Goal: Information Seeking & Learning: Check status

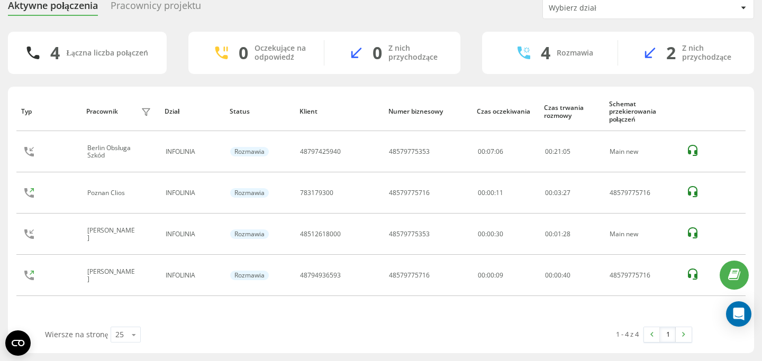
scroll to position [43, 0]
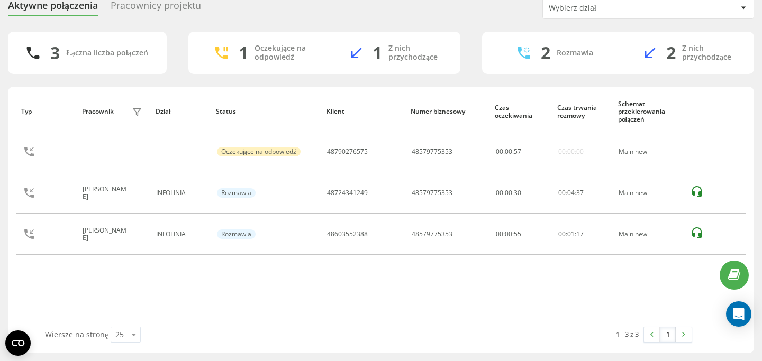
click at [179, 57] on div "3 Łączna liczba połączeń 1 Oczekujące na odpowiedź 1 Z nich przychodzące 2 Rozm…" at bounding box center [381, 53] width 746 height 42
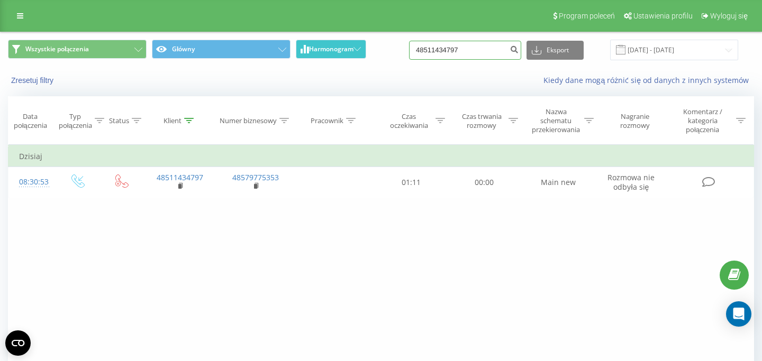
drag, startPoint x: 0, startPoint y: 0, endPoint x: 322, endPoint y: 53, distance: 326.0
click at [409, 54] on input "48511434797" at bounding box center [465, 50] width 112 height 19
paste input "795895251"
type input "48795895251"
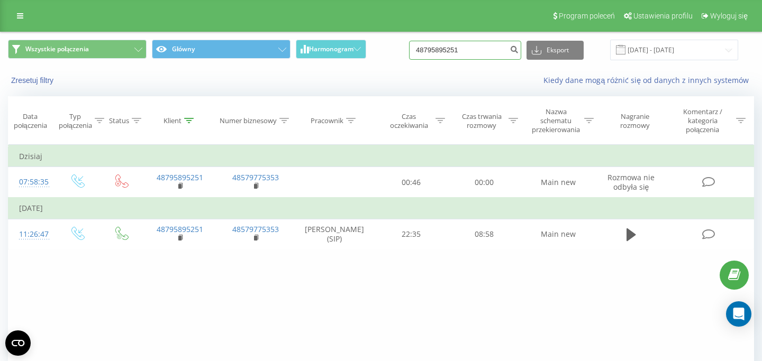
drag, startPoint x: 479, startPoint y: 56, endPoint x: 423, endPoint y: 56, distance: 56.1
click at [426, 56] on input "48795895251" at bounding box center [465, 50] width 112 height 19
paste input "607338752"
type input "48607338752"
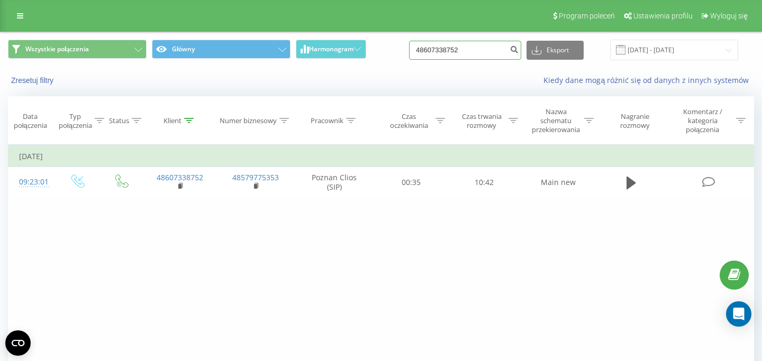
drag, startPoint x: 485, startPoint y: 47, endPoint x: 373, endPoint y: 41, distance: 111.2
click at [409, 42] on input "48607338752" at bounding box center [465, 50] width 112 height 19
paste input "782672877"
type input "782672877"
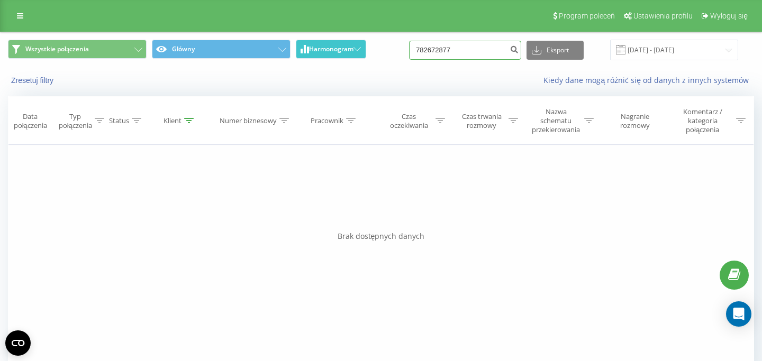
drag, startPoint x: 468, startPoint y: 52, endPoint x: 336, endPoint y: 40, distance: 131.7
click at [409, 42] on input "782672877" at bounding box center [465, 50] width 112 height 19
paste input "515640441"
type input "515640441"
click at [12, 16] on link at bounding box center [20, 15] width 19 height 15
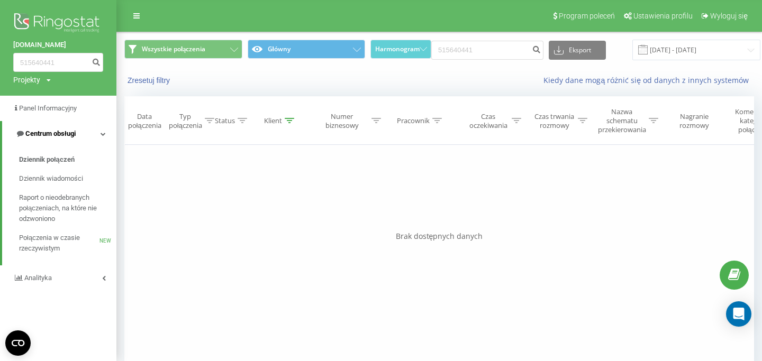
click at [42, 133] on span "Centrum obsługi" at bounding box center [50, 134] width 50 height 8
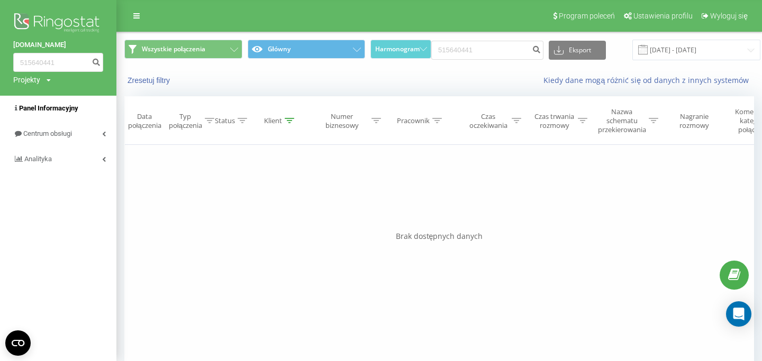
click at [56, 111] on span "Panel Informacyjny" at bounding box center [48, 108] width 59 height 8
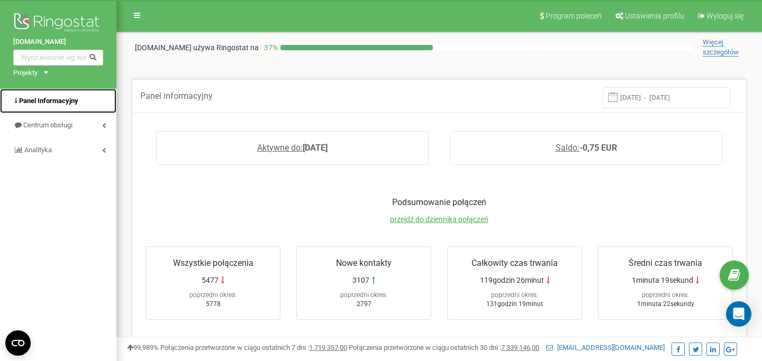
click at [48, 97] on span "Panel Informacyjny" at bounding box center [48, 101] width 59 height 8
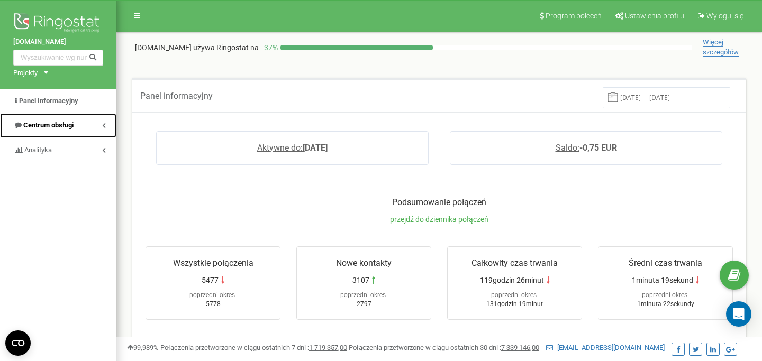
click at [58, 129] on span "Centrum obsługi" at bounding box center [48, 125] width 50 height 8
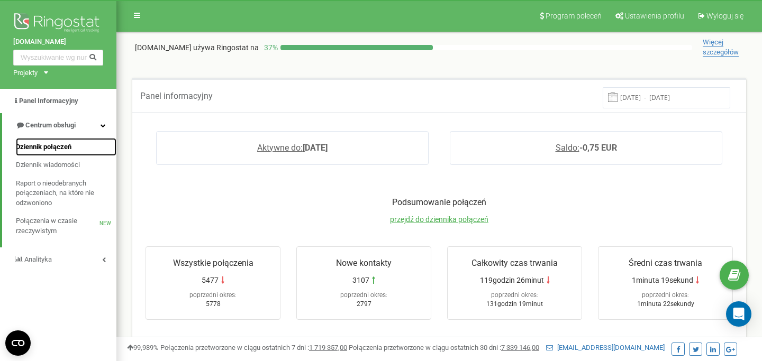
click at [61, 151] on span "Dziennik połączeń" at bounding box center [44, 147] width 56 height 10
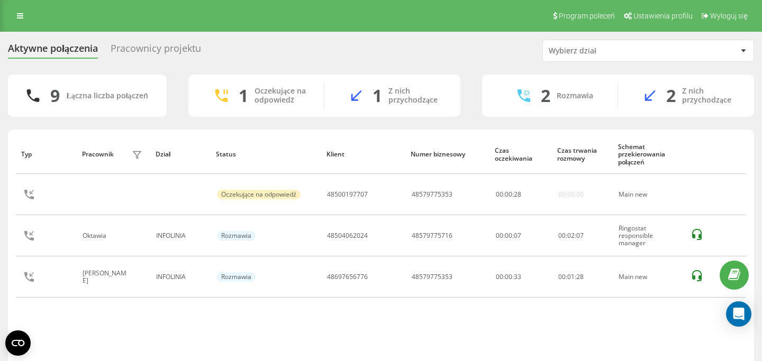
scroll to position [43, 0]
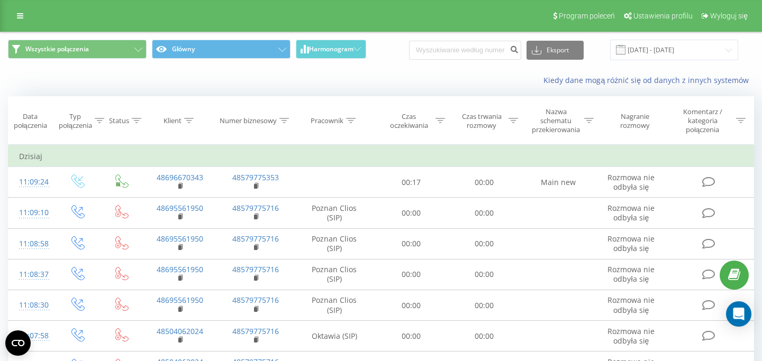
click at [484, 60] on div "Eksport .csv .xls .xlsx 19.07.2025 - 19.08.2025" at bounding box center [573, 50] width 329 height 21
click at [484, 47] on input at bounding box center [465, 50] width 112 height 19
paste input "782901611"
type input "782901611"
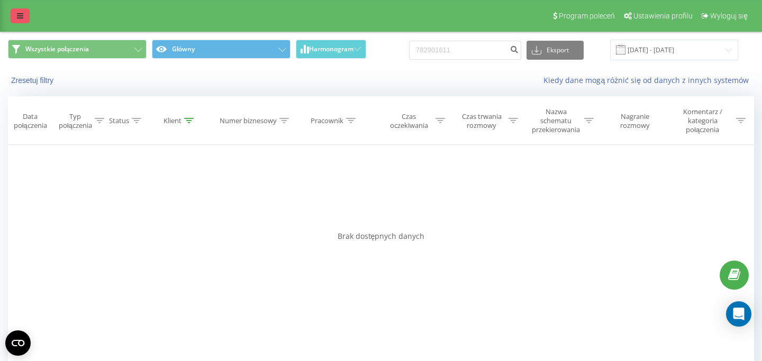
click at [22, 15] on icon at bounding box center [20, 15] width 6 height 7
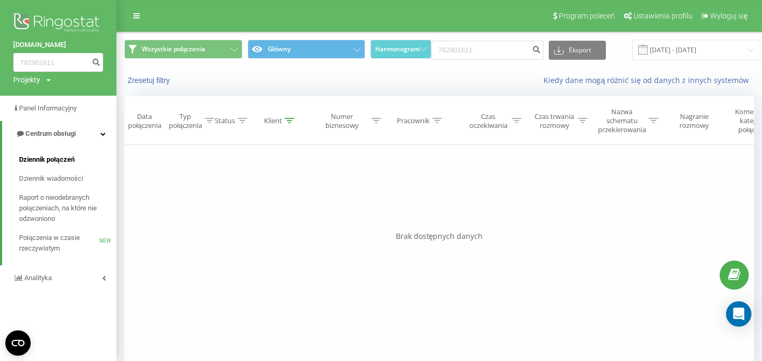
click at [52, 162] on span "Dziennik połączeń" at bounding box center [47, 159] width 56 height 11
click at [76, 103] on link "Panel Informacyjny" at bounding box center [58, 108] width 116 height 25
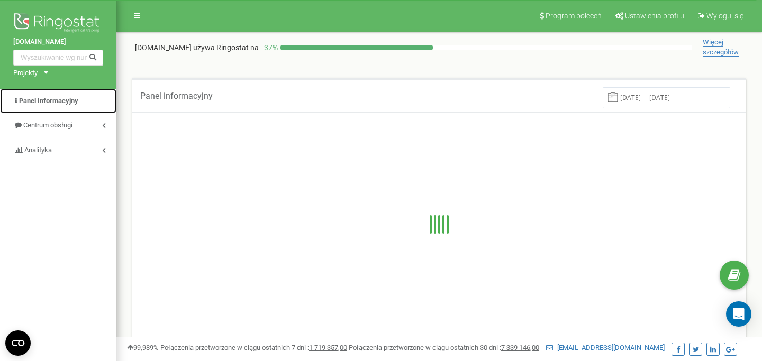
click at [76, 103] on span "Panel Informacyjny" at bounding box center [48, 101] width 59 height 8
click at [55, 106] on link "Panel Informacyjny" at bounding box center [58, 101] width 116 height 25
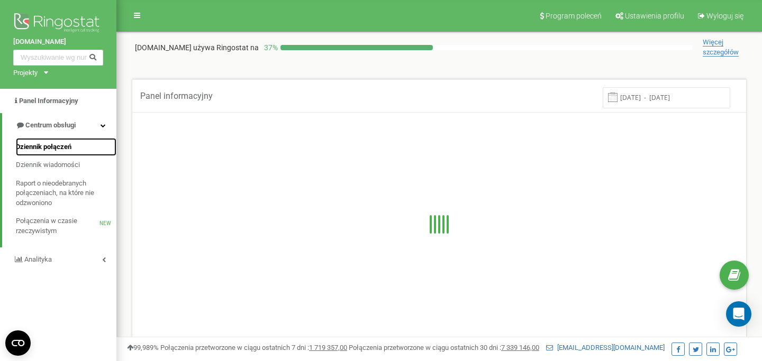
click at [68, 145] on span "Dziennik połączeń" at bounding box center [44, 147] width 56 height 10
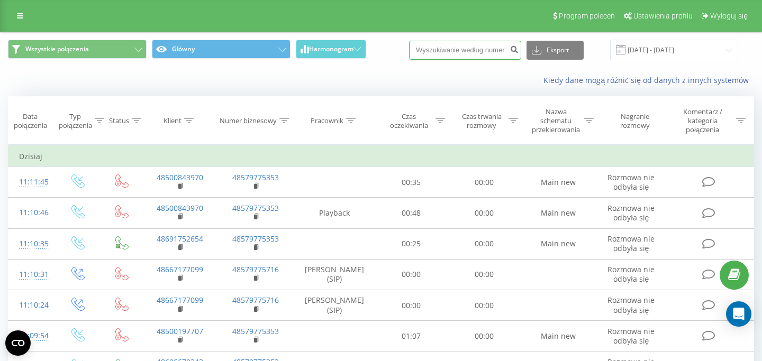
click at [446, 43] on input at bounding box center [465, 50] width 112 height 19
paste input "782901611"
type input "782901611"
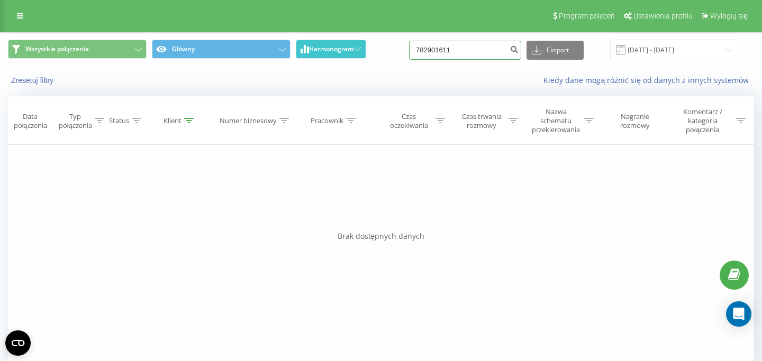
drag, startPoint x: 473, startPoint y: 51, endPoint x: 335, endPoint y: 51, distance: 138.6
click at [409, 51] on input "782901611" at bounding box center [465, 50] width 112 height 19
paste input "691170019"
type input "691170019"
drag, startPoint x: 465, startPoint y: 50, endPoint x: 398, endPoint y: 50, distance: 67.7
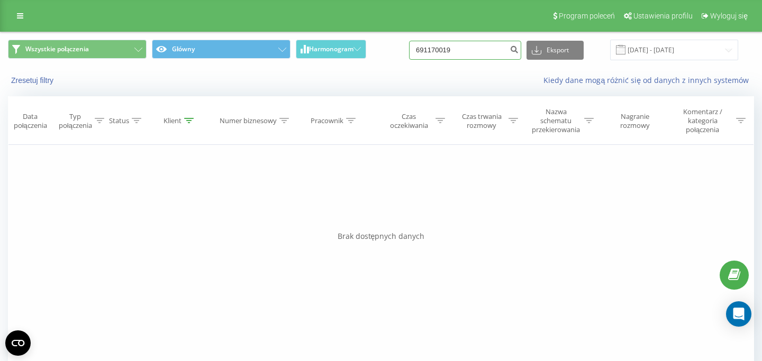
click at [409, 50] on input "691170019" at bounding box center [465, 50] width 112 height 19
paste input "61437937"
type input "661437937"
drag, startPoint x: 489, startPoint y: 49, endPoint x: 409, endPoint y: 45, distance: 80.5
click at [409, 46] on input "661437937" at bounding box center [465, 50] width 112 height 19
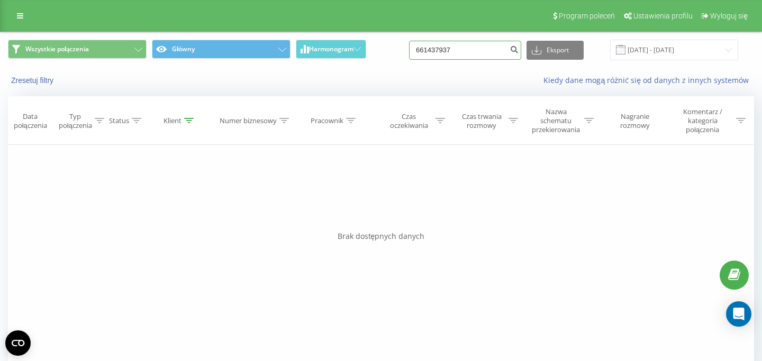
paste input "605202080"
type input "605202080"
click at [541, 46] on icon at bounding box center [537, 50] width 10 height 11
click at [494, 48] on input "605202080" at bounding box center [465, 50] width 112 height 19
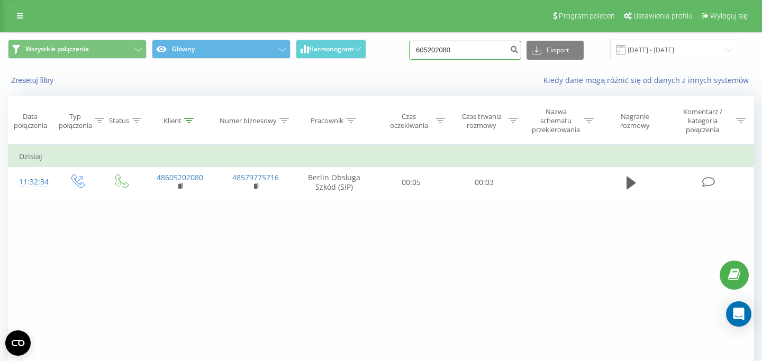
drag, startPoint x: 467, startPoint y: 50, endPoint x: 381, endPoint y: 50, distance: 85.7
click at [409, 50] on input "605202080" at bounding box center [465, 50] width 112 height 19
paste input "508533232"
type input "508533232"
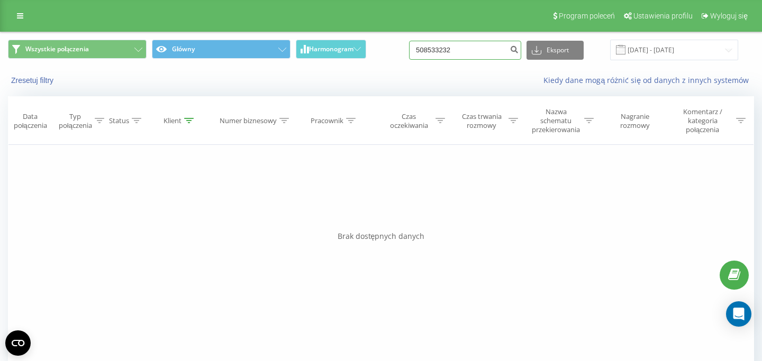
drag, startPoint x: 493, startPoint y: 46, endPoint x: 377, endPoint y: 59, distance: 117.1
click at [409, 58] on input "508533232" at bounding box center [465, 50] width 112 height 19
paste input "605202080"
type input "605202080"
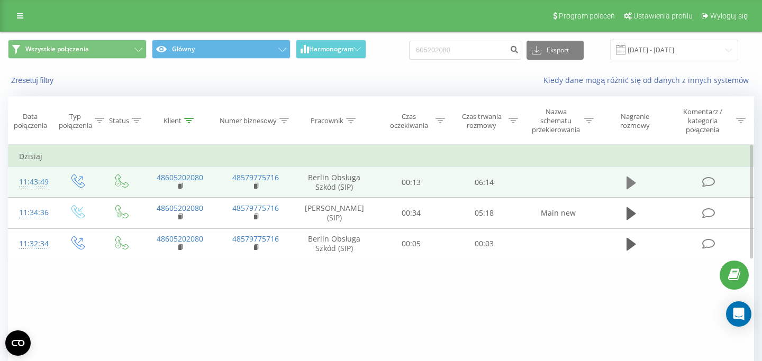
click at [636, 186] on icon at bounding box center [631, 183] width 10 height 15
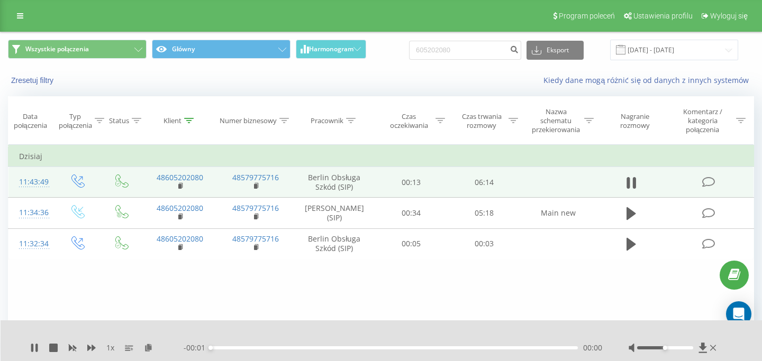
click at [561, 349] on div "00:00" at bounding box center [394, 347] width 367 height 3
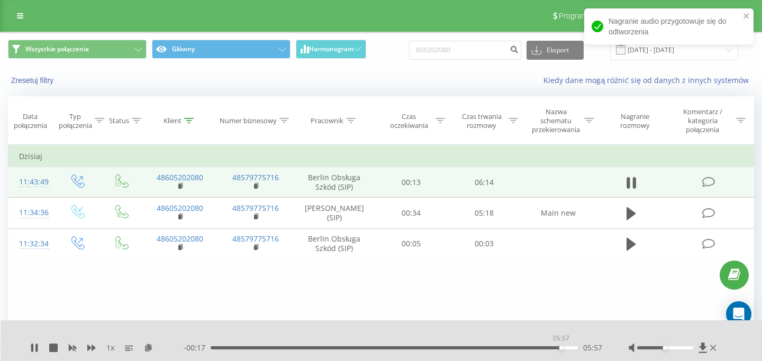
click at [561, 349] on div "05:57" at bounding box center [394, 347] width 367 height 3
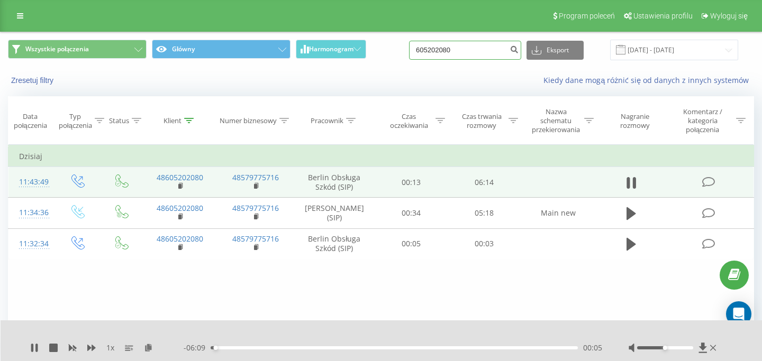
drag, startPoint x: 463, startPoint y: 59, endPoint x: 316, endPoint y: 56, distance: 146.6
click at [409, 56] on input "605202080" at bounding box center [465, 50] width 112 height 19
click at [715, 348] on icon at bounding box center [713, 348] width 6 height 8
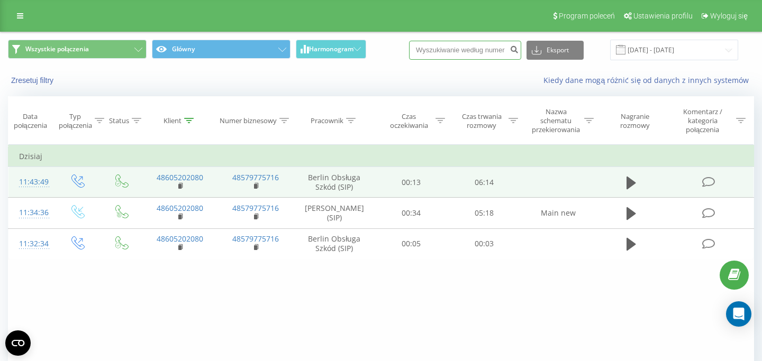
click at [468, 42] on input at bounding box center [465, 50] width 112 height 19
paste input "669732468"
type input "669732468"
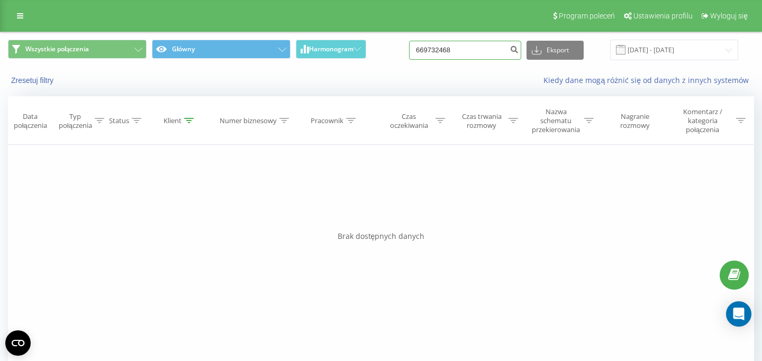
click at [488, 51] on input "669732468" at bounding box center [465, 50] width 112 height 19
drag, startPoint x: 489, startPoint y: 52, endPoint x: 393, endPoint y: 52, distance: 95.7
click at [409, 52] on input "669732468" at bounding box center [465, 50] width 112 height 19
paste input "602128474"
type input "602128474"
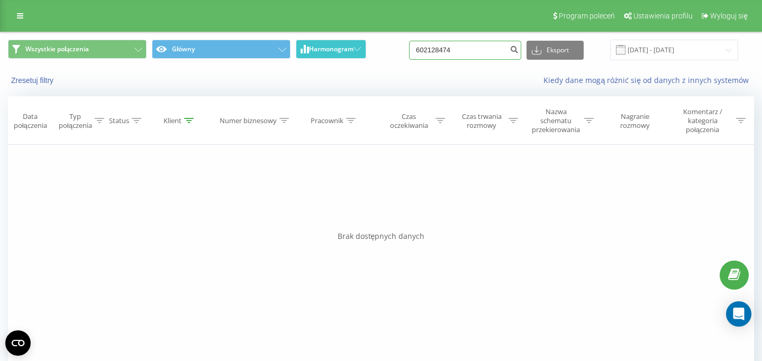
drag, startPoint x: 486, startPoint y: 51, endPoint x: 359, endPoint y: 51, distance: 126.4
click at [409, 51] on input "602128474" at bounding box center [465, 50] width 112 height 19
paste input "6 905 455"
type input "606 905 455"
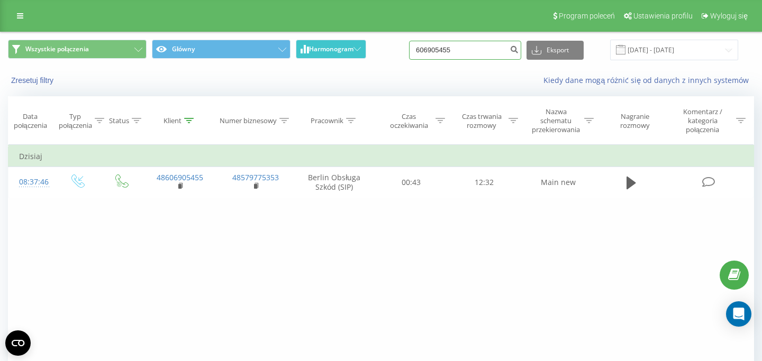
drag, startPoint x: 471, startPoint y: 50, endPoint x: 352, endPoint y: 50, distance: 119.0
click at [409, 50] on input "606905455" at bounding box center [465, 50] width 112 height 19
click at [495, 57] on input at bounding box center [465, 50] width 112 height 19
paste input "602128474"
type input "602128474"
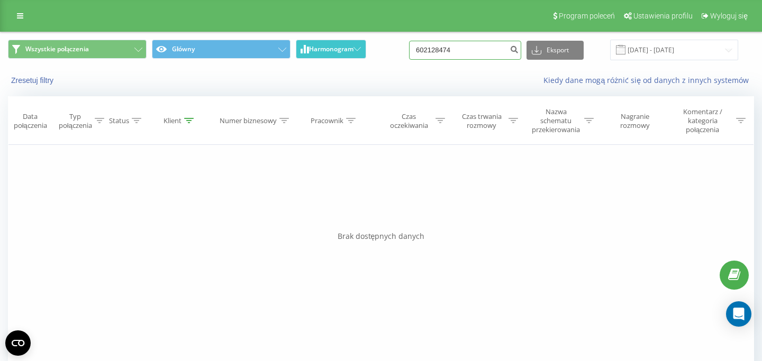
drag, startPoint x: 479, startPoint y: 49, endPoint x: 352, endPoint y: 44, distance: 127.0
click at [409, 44] on input "602128474" at bounding box center [465, 50] width 112 height 19
paste input "797555223"
type input "797555223"
drag, startPoint x: 467, startPoint y: 52, endPoint x: 364, endPoint y: 49, distance: 102.1
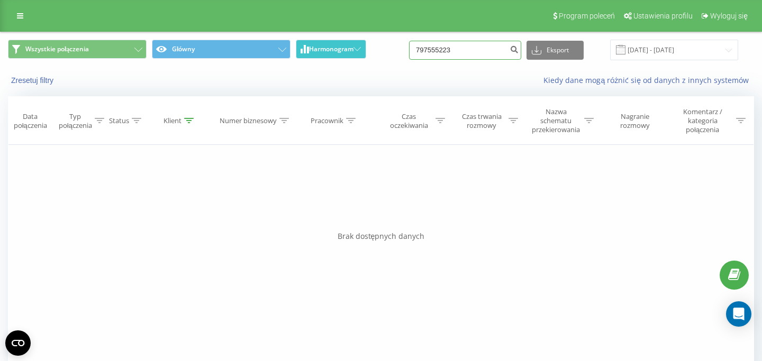
click at [409, 49] on input "797555223" at bounding box center [465, 50] width 112 height 19
paste input "602128474"
type input "602128474"
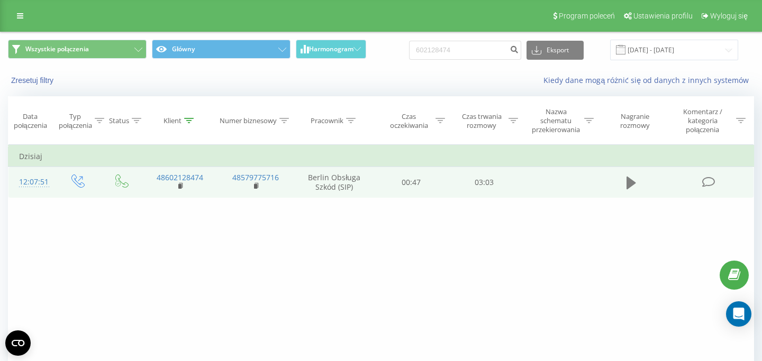
click at [627, 184] on icon at bounding box center [631, 183] width 10 height 13
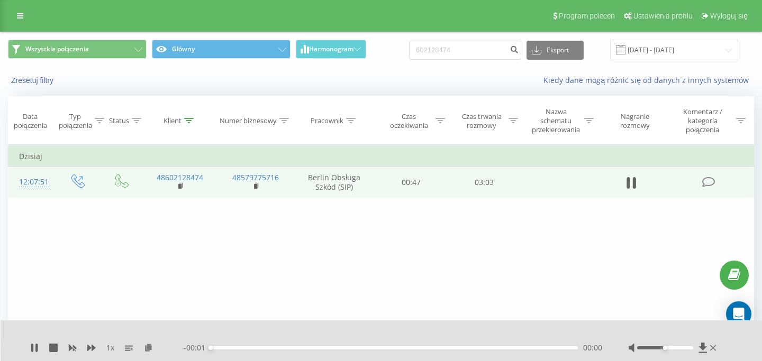
click at [537, 350] on div "- 00:01 00:00 00:00" at bounding box center [393, 348] width 418 height 11
click at [535, 349] on div "00:00" at bounding box center [394, 347] width 367 height 3
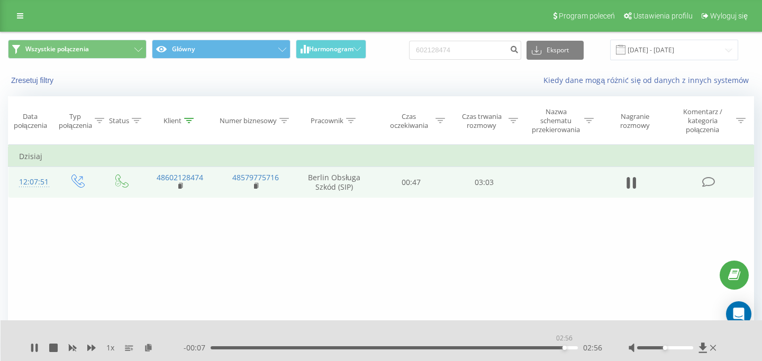
click at [564, 348] on div "02:56" at bounding box center [394, 347] width 367 height 3
drag, startPoint x: 464, startPoint y: 52, endPoint x: 379, endPoint y: 51, distance: 85.2
click at [409, 51] on input "602128474" at bounding box center [465, 50] width 112 height 19
click at [514, 198] on td "03:03" at bounding box center [483, 182] width 73 height 31
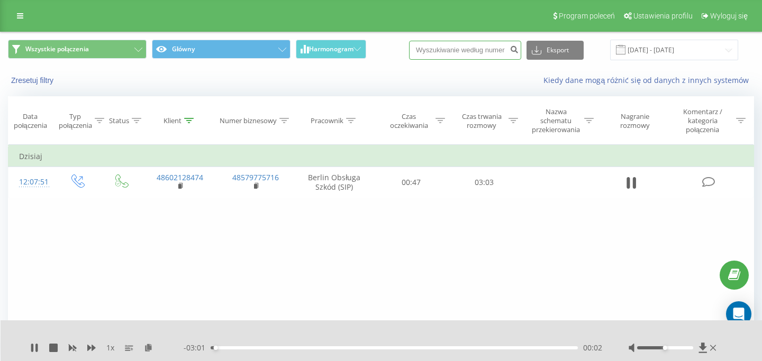
click at [485, 51] on input at bounding box center [465, 50] width 112 height 19
click at [633, 183] on icon at bounding box center [631, 183] width 10 height 15
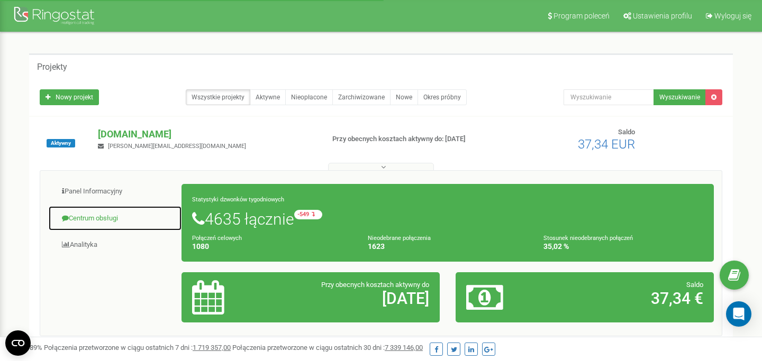
click at [93, 225] on link "Centrum obsługi" at bounding box center [115, 219] width 134 height 26
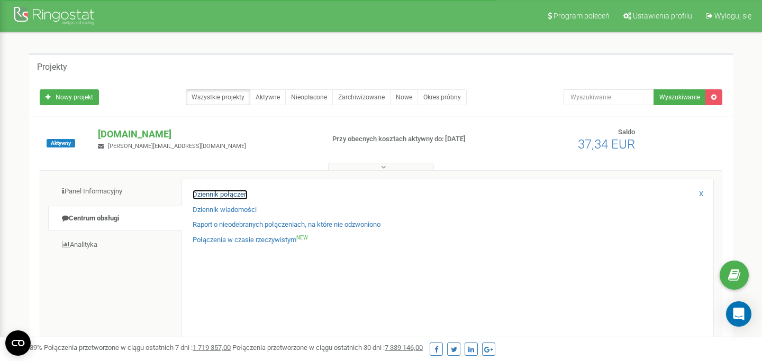
click at [214, 193] on link "Dziennik połączeń" at bounding box center [220, 195] width 55 height 10
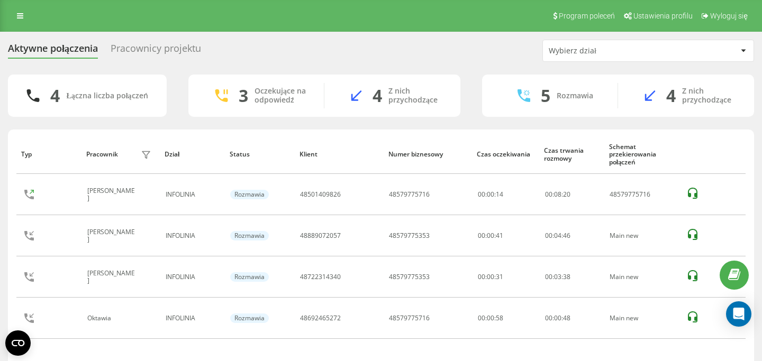
scroll to position [43, 0]
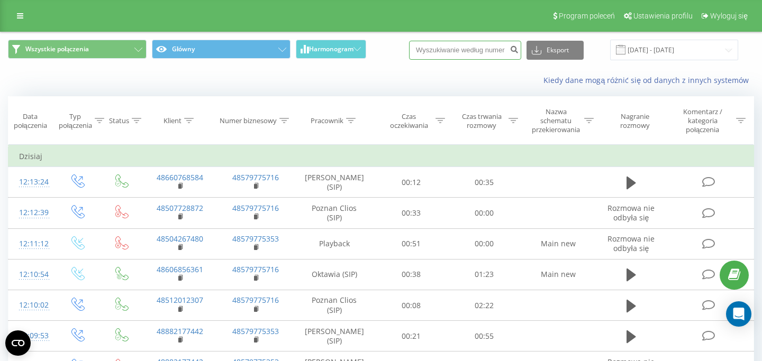
click at [456, 52] on input at bounding box center [465, 50] width 112 height 19
paste input "669 684 628"
type input "669 684 628"
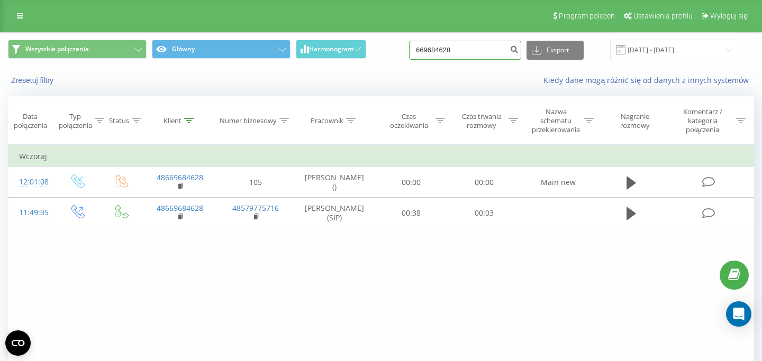
drag, startPoint x: 469, startPoint y: 51, endPoint x: 414, endPoint y: 51, distance: 55.0
click at [415, 51] on input "669684628" at bounding box center [465, 50] width 112 height 19
paste input "782901611"
type input "782901611"
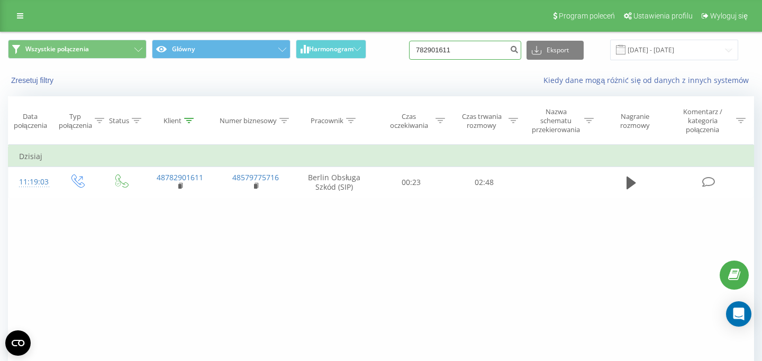
drag, startPoint x: 471, startPoint y: 50, endPoint x: 381, endPoint y: 50, distance: 89.4
click at [409, 50] on input "782901611" at bounding box center [465, 50] width 112 height 19
paste input "602128474"
type input "602128474"
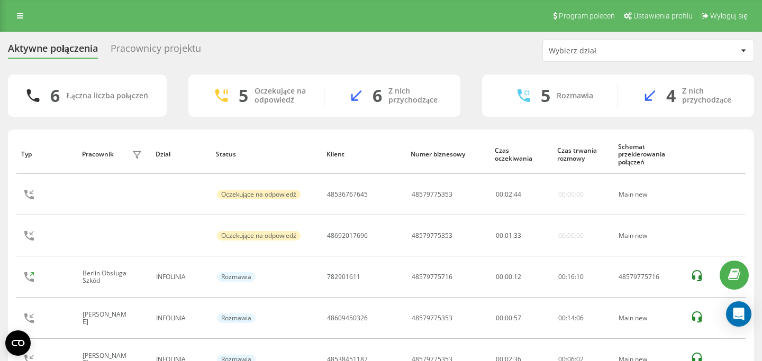
scroll to position [43, 0]
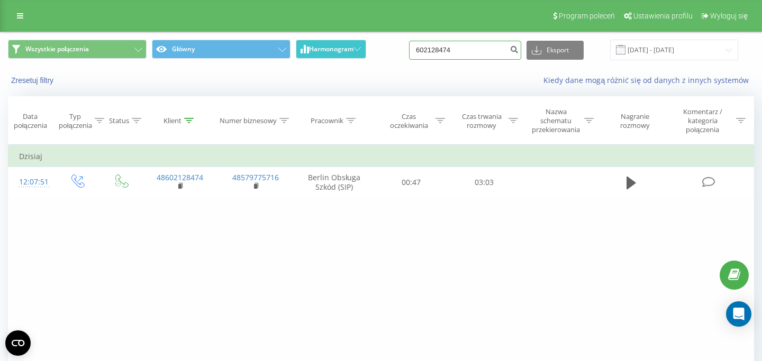
drag, startPoint x: 473, startPoint y: 53, endPoint x: 347, endPoint y: 53, distance: 125.9
click at [409, 53] on input "602128474" at bounding box center [465, 50] width 112 height 19
paste input "61437937"
type input "661437937"
drag, startPoint x: 488, startPoint y: 48, endPoint x: 407, endPoint y: 48, distance: 81.5
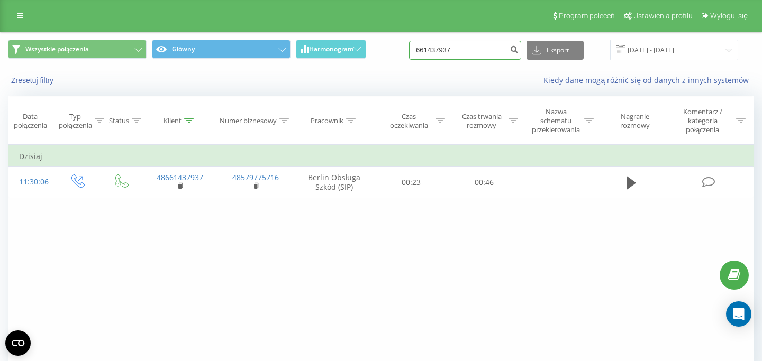
click at [413, 48] on input "661437937" at bounding box center [465, 50] width 112 height 19
paste input "669684628"
type input "669684628"
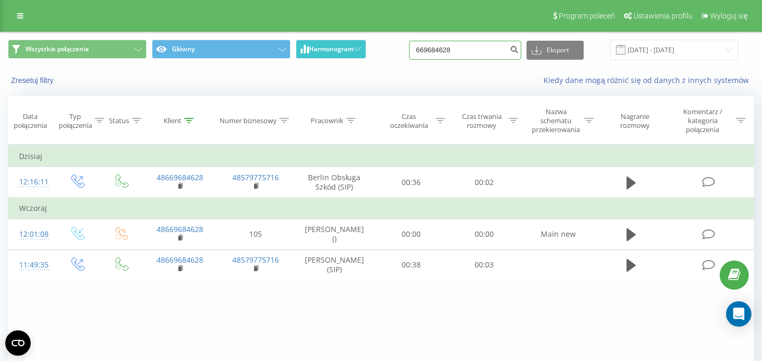
drag, startPoint x: 488, startPoint y: 53, endPoint x: 348, endPoint y: 53, distance: 139.6
click at [409, 53] on input "669684628" at bounding box center [465, 50] width 112 height 19
paste input "500854036"
type input "500854036"
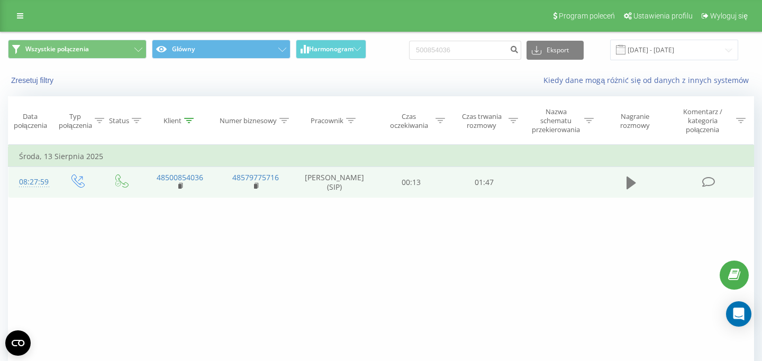
click at [626, 182] on icon at bounding box center [631, 183] width 10 height 15
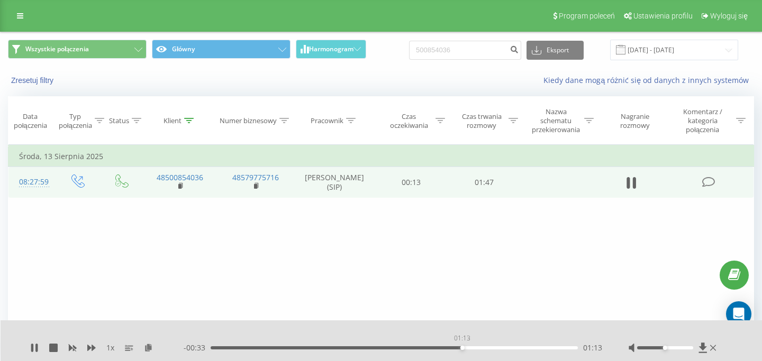
click at [462, 349] on div "01:13" at bounding box center [394, 347] width 367 height 3
click at [277, 347] on div "01:19" at bounding box center [394, 347] width 367 height 3
click at [213, 346] on div "00:45" at bounding box center [394, 347] width 367 height 3
click at [34, 347] on icon at bounding box center [34, 348] width 8 height 8
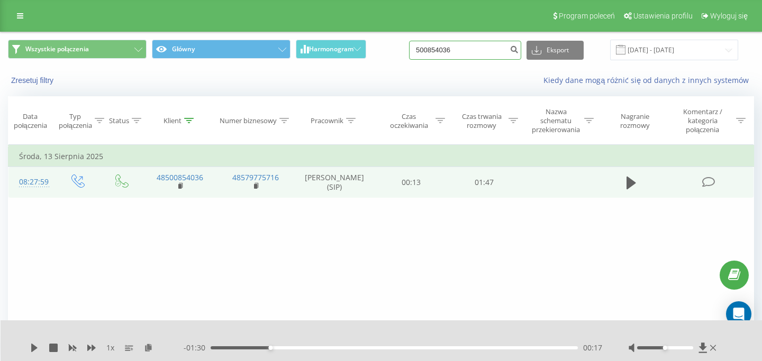
drag, startPoint x: 488, startPoint y: 53, endPoint x: 377, endPoint y: 51, distance: 111.1
click at [409, 53] on input "500854036" at bounding box center [465, 50] width 112 height 19
paste input "782901611"
type input "782901611"
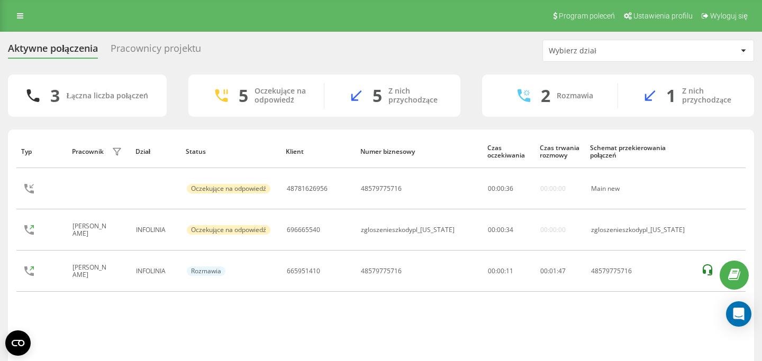
scroll to position [43, 0]
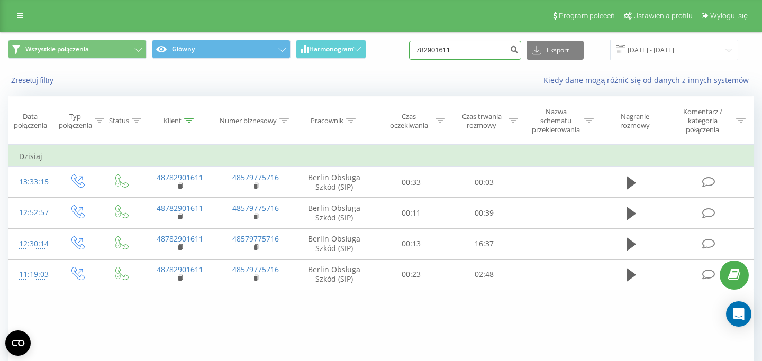
drag, startPoint x: 480, startPoint y: 60, endPoint x: 455, endPoint y: 59, distance: 24.3
click at [455, 59] on input "782901611" at bounding box center [465, 50] width 112 height 19
drag, startPoint x: 474, startPoint y: 47, endPoint x: 388, endPoint y: 41, distance: 86.9
click at [409, 44] on input "782901611" at bounding box center [465, 50] width 112 height 19
paste input "692529931"
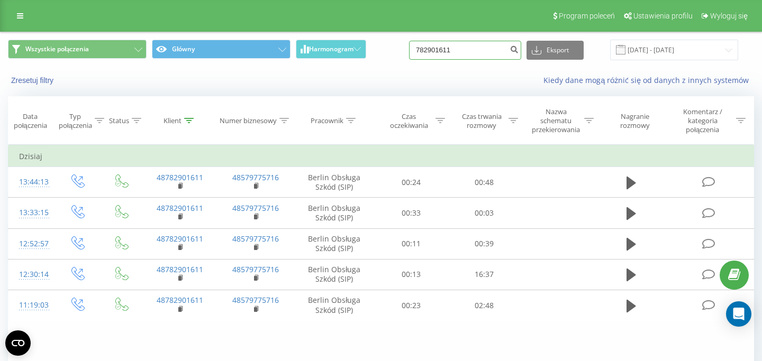
type input "692529931"
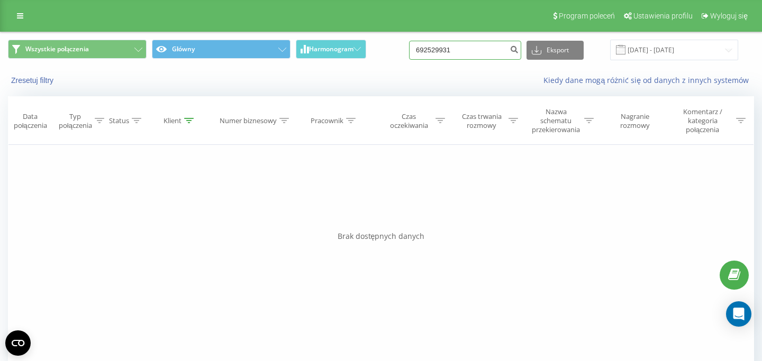
drag, startPoint x: 500, startPoint y: 53, endPoint x: 384, endPoint y: 52, distance: 115.9
click at [409, 53] on input "692529931" at bounding box center [465, 50] width 112 height 19
paste input "692529931"
type input "692529931"
drag, startPoint x: 467, startPoint y: 55, endPoint x: 401, endPoint y: 52, distance: 65.6
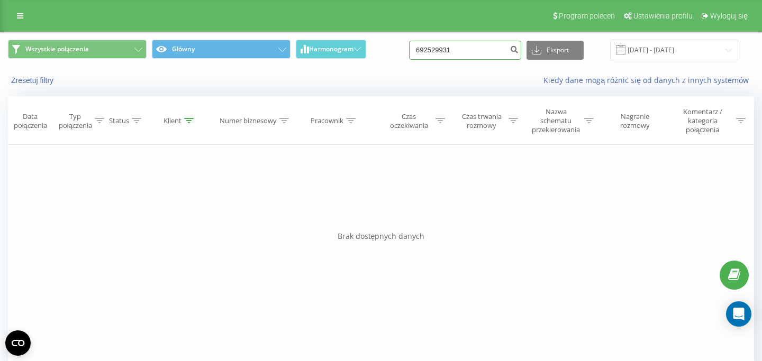
click at [409, 53] on input "692529931" at bounding box center [465, 50] width 112 height 19
paste input "881452103"
type input "881452103"
drag, startPoint x: 468, startPoint y: 47, endPoint x: 391, endPoint y: 48, distance: 76.7
click at [409, 48] on input "881452103" at bounding box center [465, 50] width 112 height 19
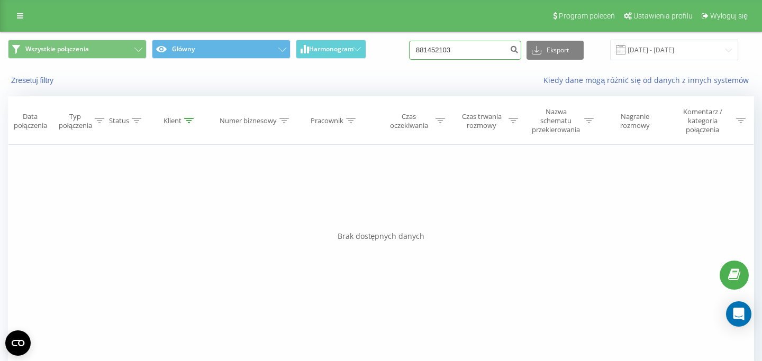
paste input "533051990"
type input "533051990"
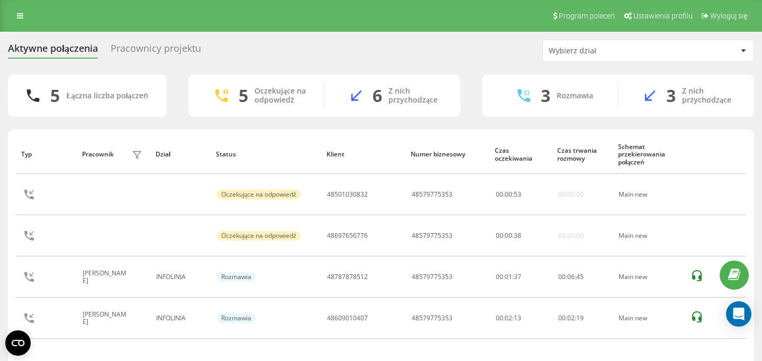
click at [159, 51] on div "Pracownicy projektu" at bounding box center [156, 51] width 90 height 16
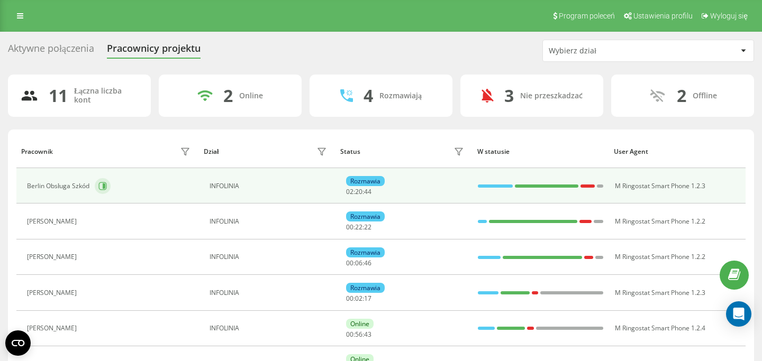
click at [109, 185] on button at bounding box center [103, 186] width 16 height 16
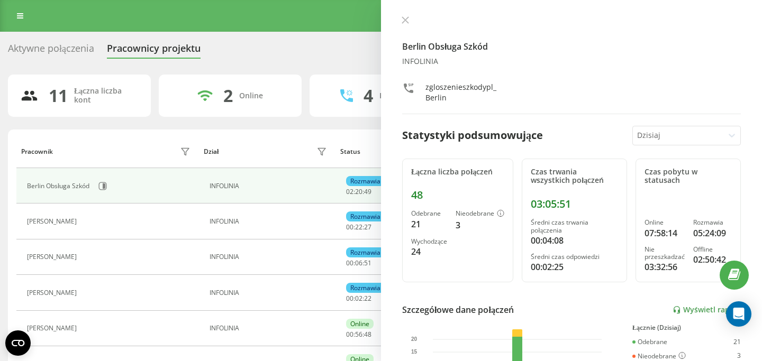
click at [404, 22] on icon at bounding box center [404, 19] width 7 height 7
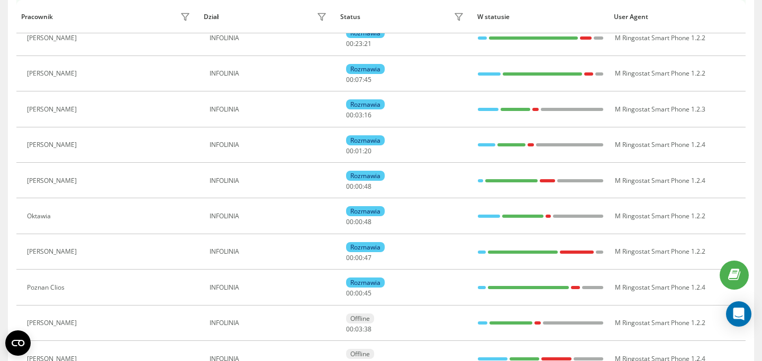
scroll to position [195, 0]
